Goal: Find specific page/section: Find specific page/section

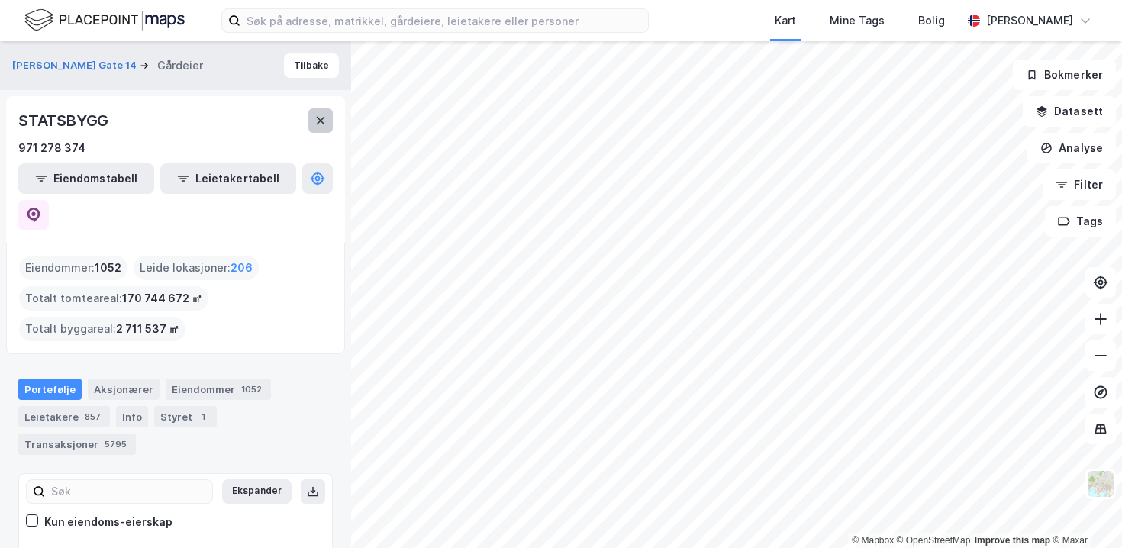
click at [313, 114] on button at bounding box center [320, 120] width 24 height 24
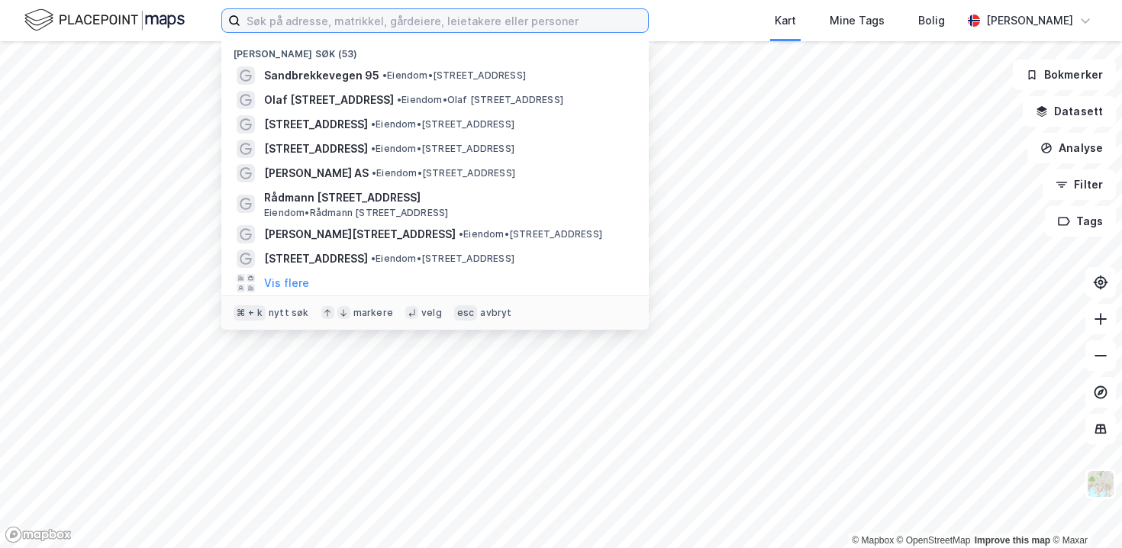
click at [305, 31] on input at bounding box center [444, 20] width 408 height 23
paste input "Sandbrekkevegen 95"
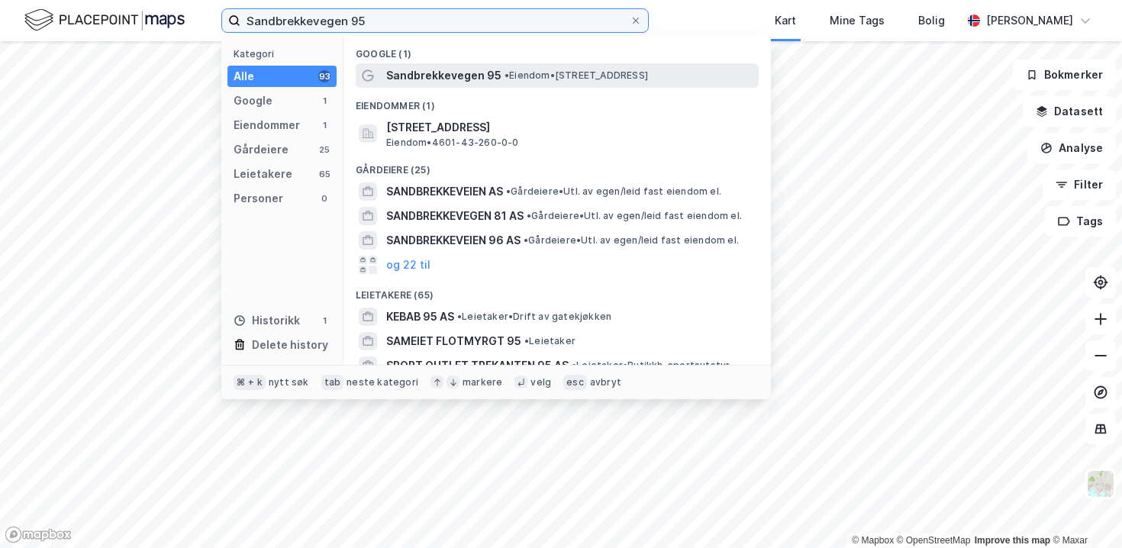
type input "Sandbrekkevegen 95"
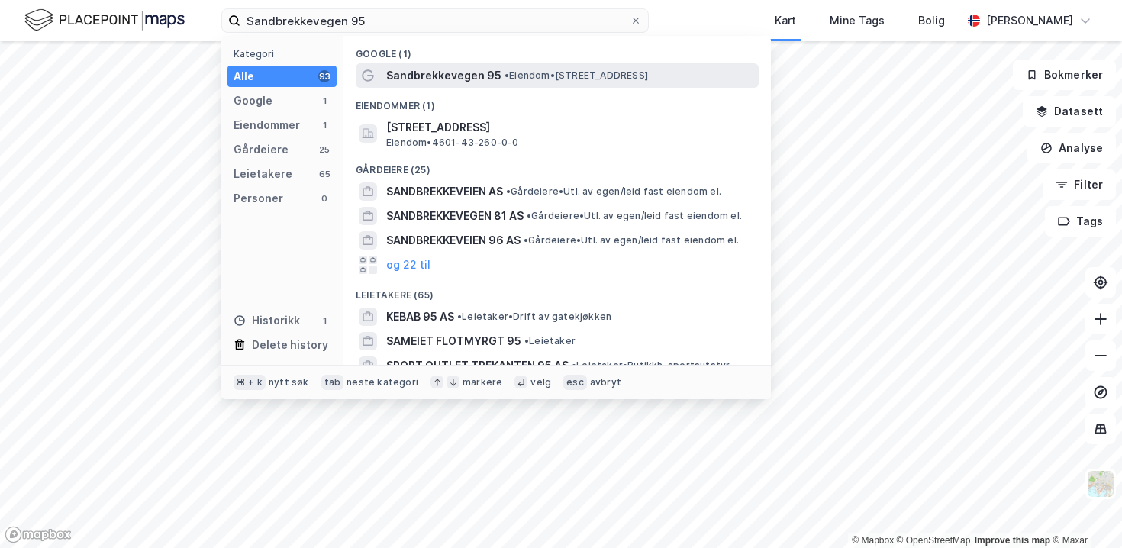
click at [387, 66] on div "Sandbrekkevegen 95 • Eiendom • [STREET_ADDRESS]" at bounding box center [557, 75] width 403 height 24
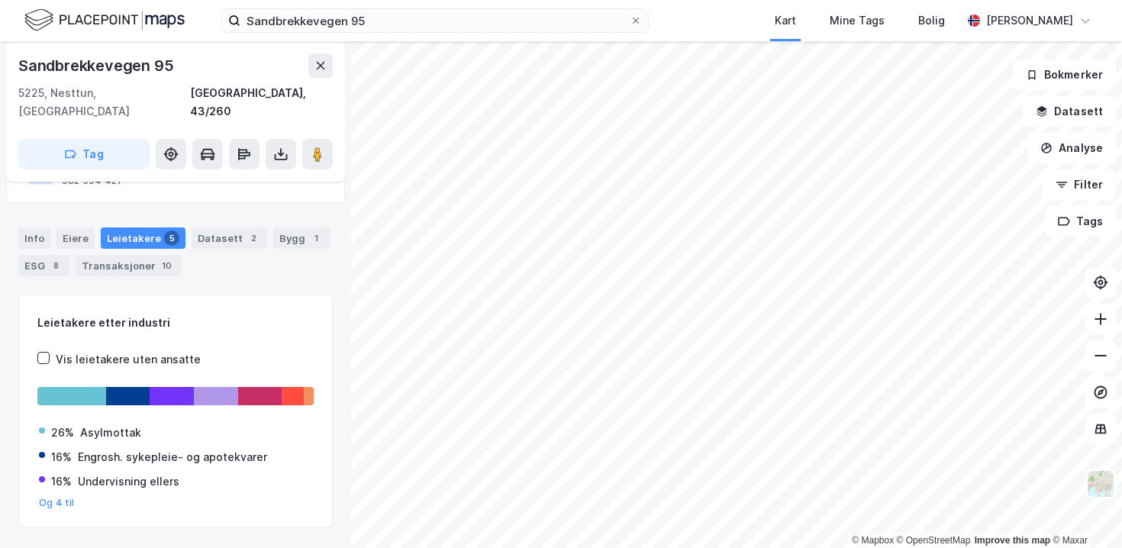
scroll to position [204, 0]
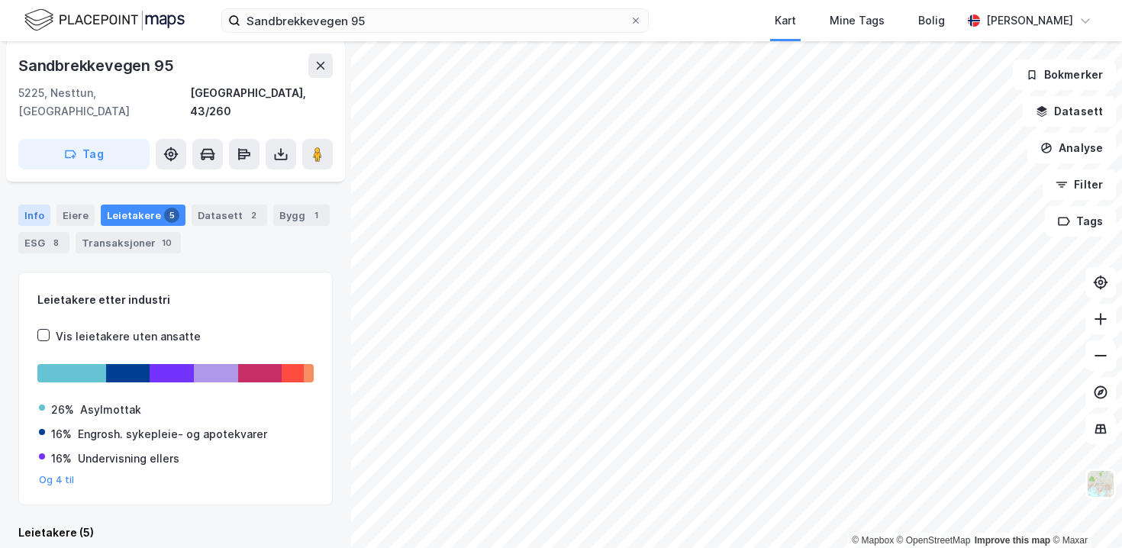
click at [40, 205] on div "Info" at bounding box center [34, 215] width 32 height 21
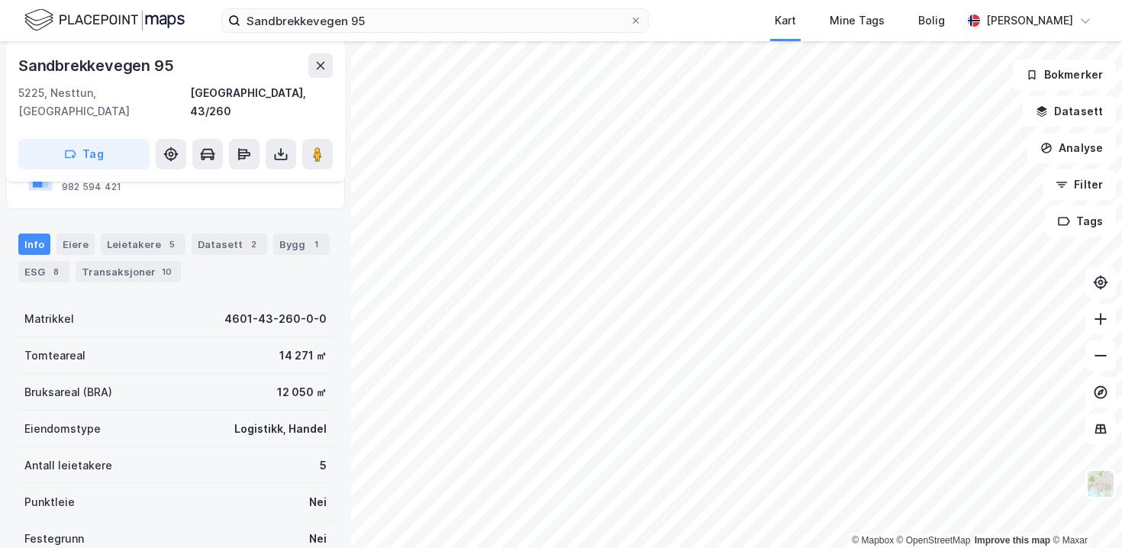
scroll to position [163, 0]
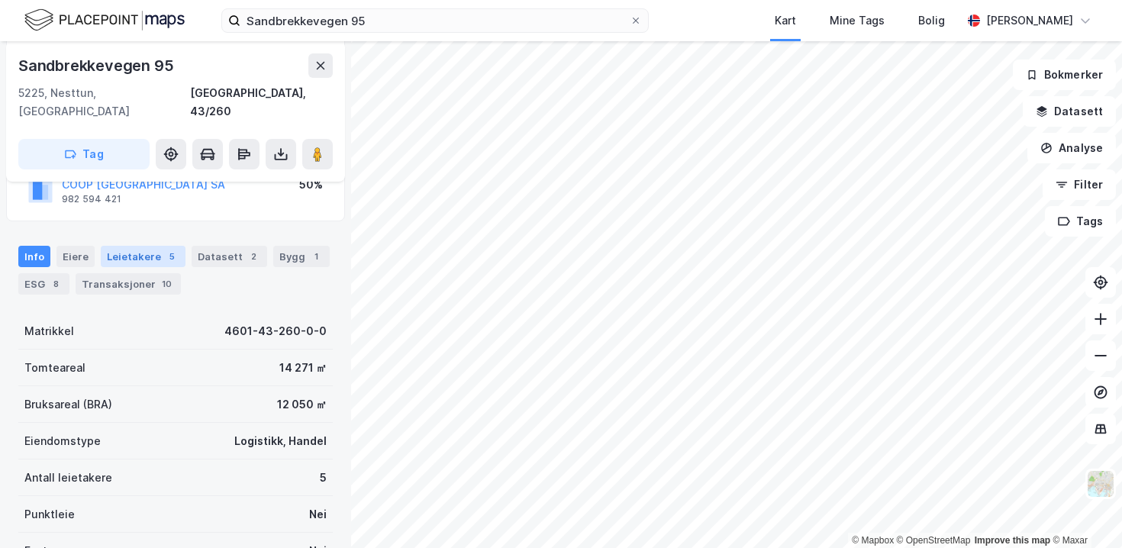
click at [151, 246] on div "Leietakere 5" at bounding box center [143, 256] width 85 height 21
